Goal: Task Accomplishment & Management: Complete application form

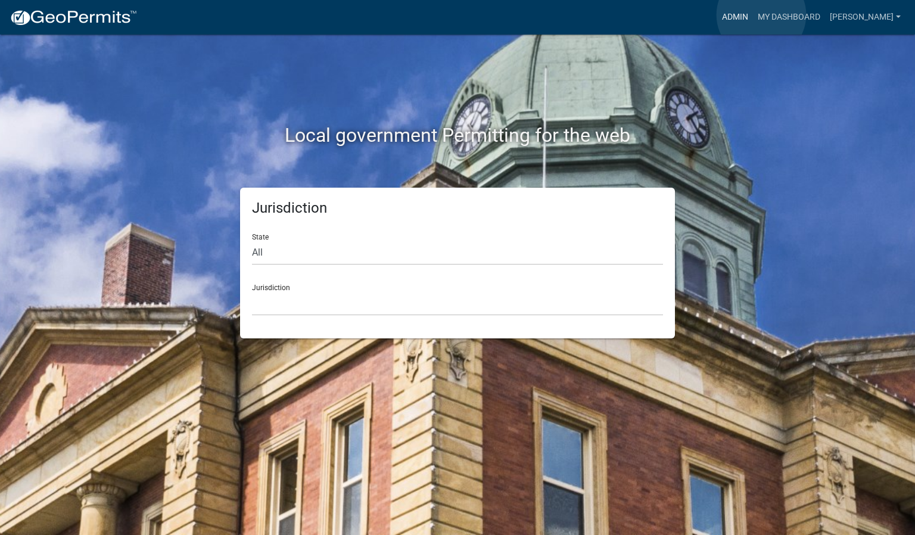
click at [753, 15] on link "Admin" at bounding box center [735, 17] width 36 height 23
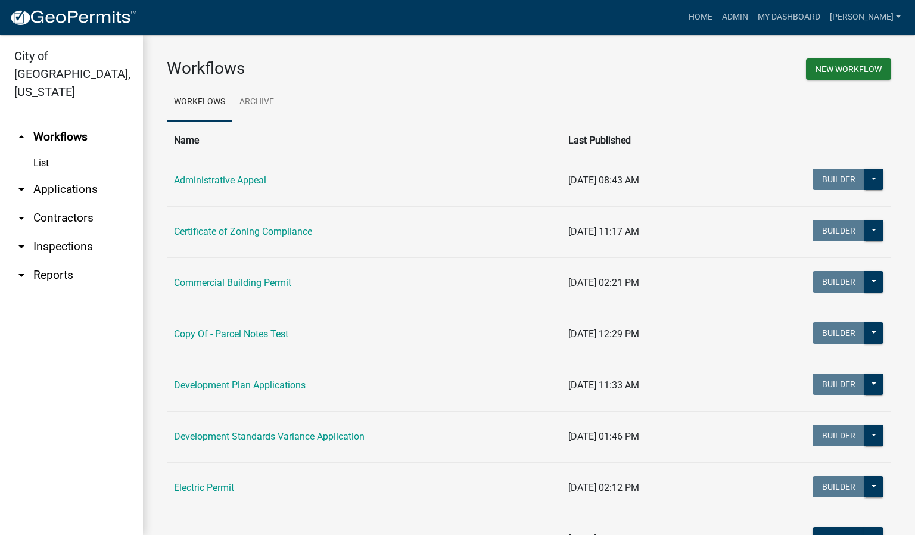
click at [76, 232] on link "arrow_drop_down Inspections" at bounding box center [71, 246] width 143 height 29
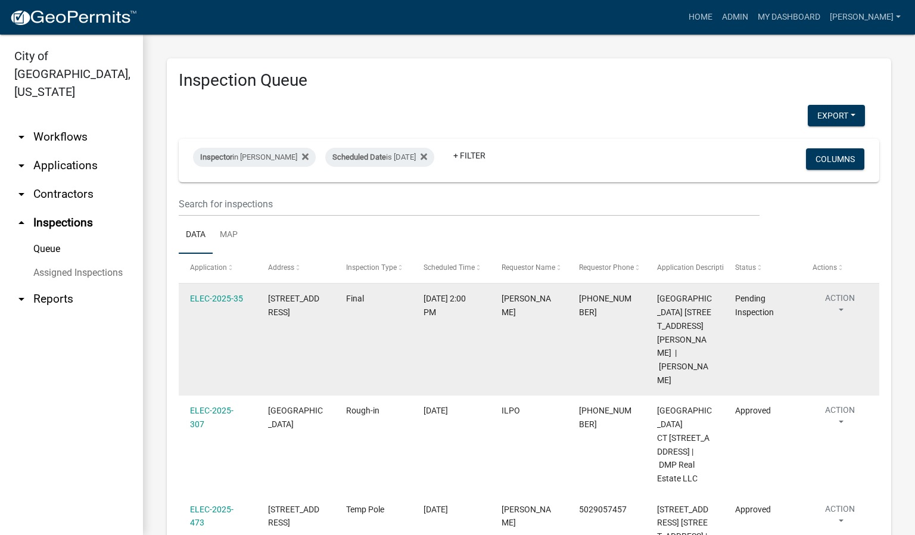
click at [842, 306] on button "Action" at bounding box center [840, 307] width 55 height 30
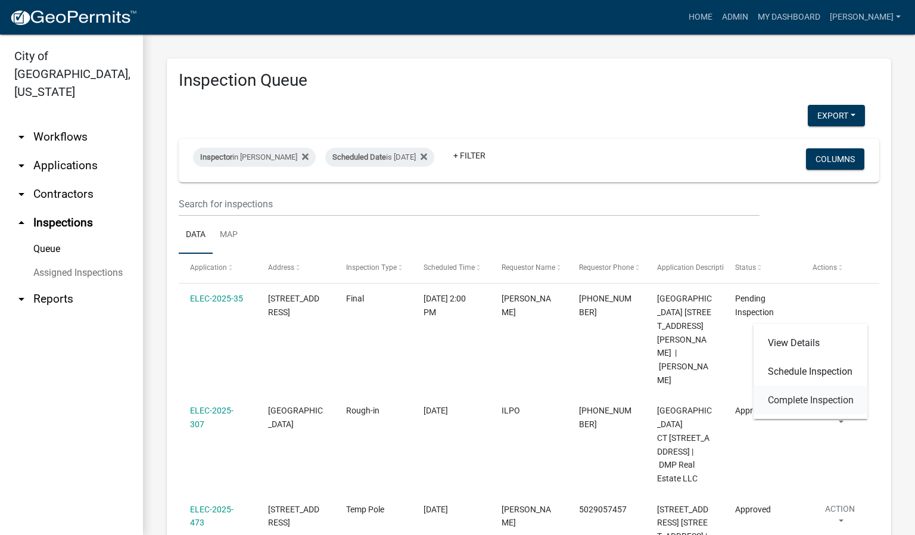
click at [790, 403] on link "Complete Inspection" at bounding box center [811, 400] width 114 height 29
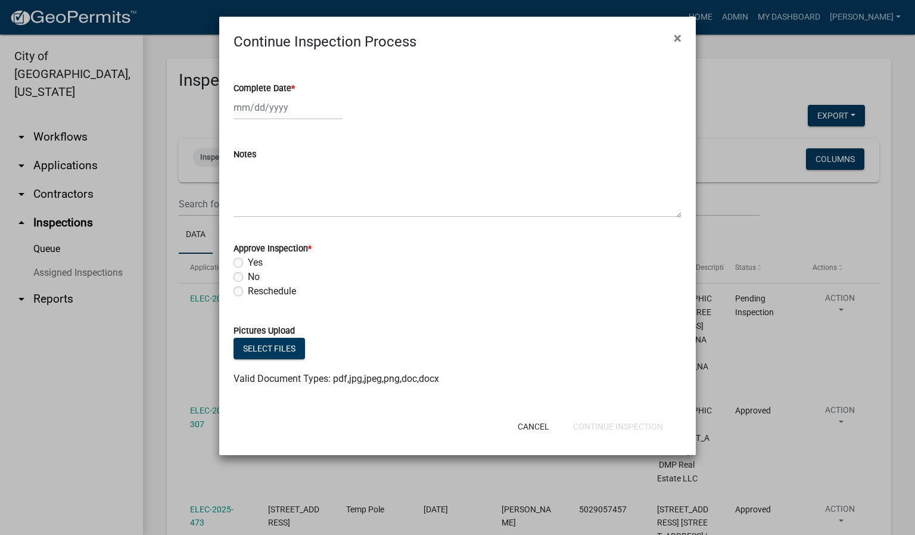
click at [292, 85] on span "*" at bounding box center [293, 88] width 4 height 10
click at [292, 95] on input "Complete Date *" at bounding box center [288, 107] width 109 height 24
select select "9"
select select "2025"
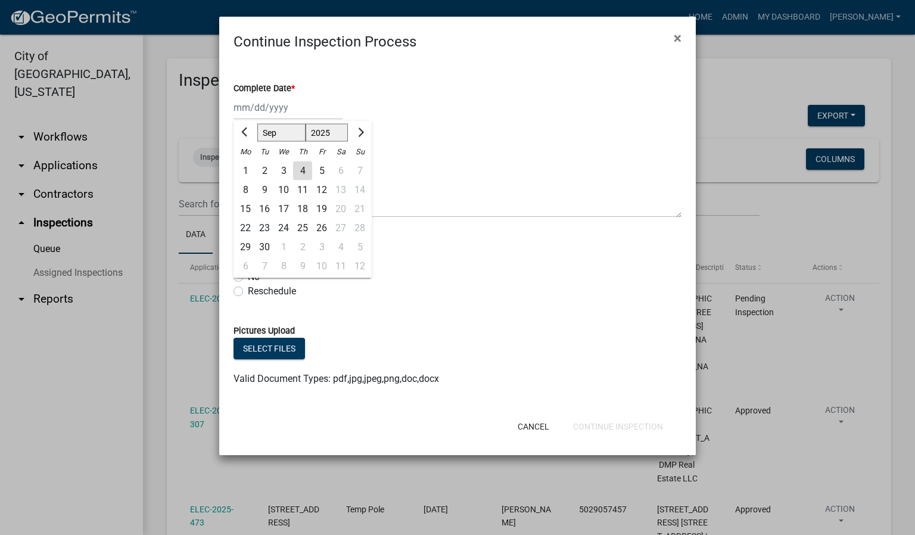
click at [306, 165] on div "4" at bounding box center [302, 170] width 19 height 19
type input "[DATE]"
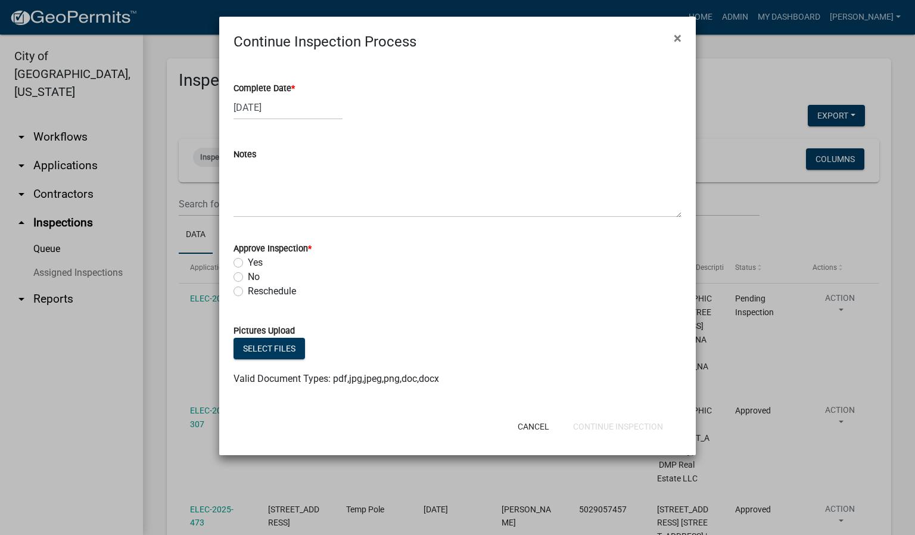
click at [248, 257] on label "Yes" at bounding box center [255, 263] width 15 height 14
click at [248, 257] on input "Yes" at bounding box center [252, 260] width 8 height 8
radio input "true"
click at [601, 428] on button "Continue Inspection" at bounding box center [618, 426] width 109 height 21
